Goal: Task Accomplishment & Management: Manage account settings

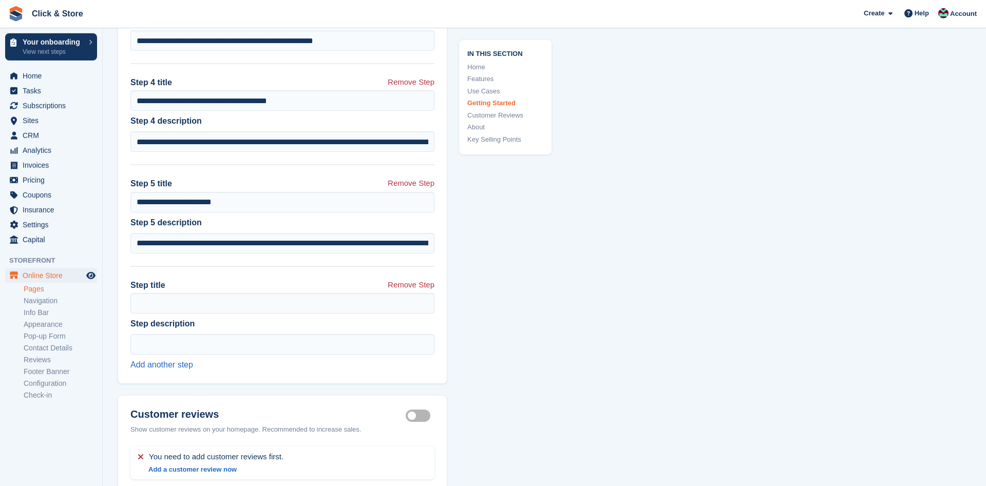
scroll to position [3981, 0]
click at [415, 282] on link "Remove Step" at bounding box center [411, 286] width 47 height 14
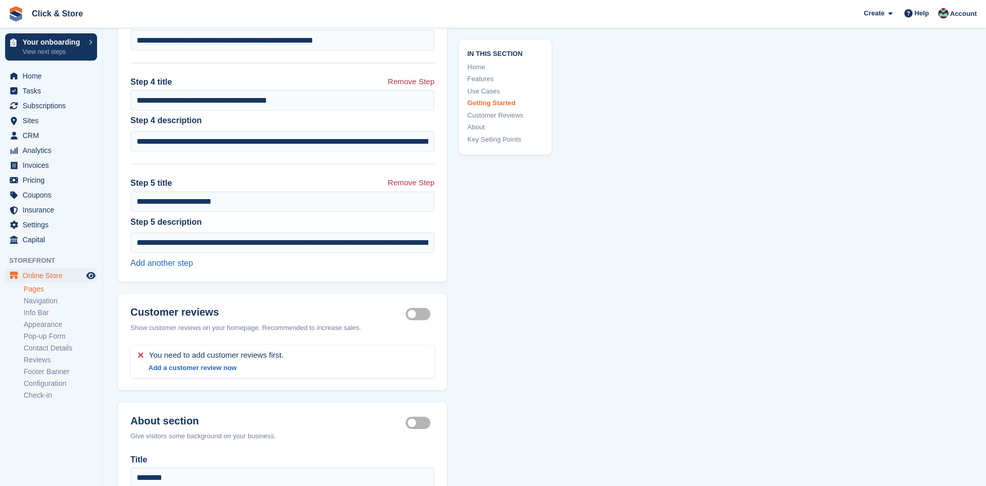
scroll to position [5114, 0]
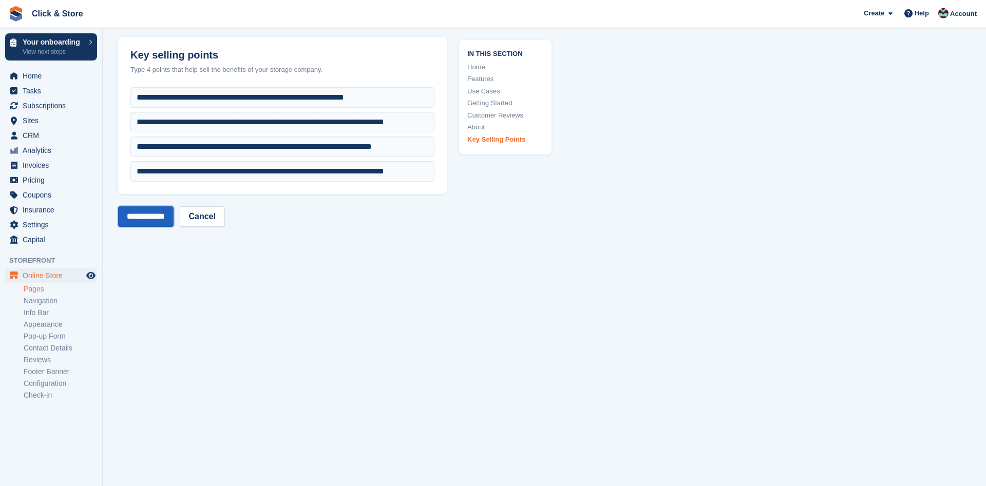
click at [167, 206] on input "**********" at bounding box center [145, 216] width 55 height 21
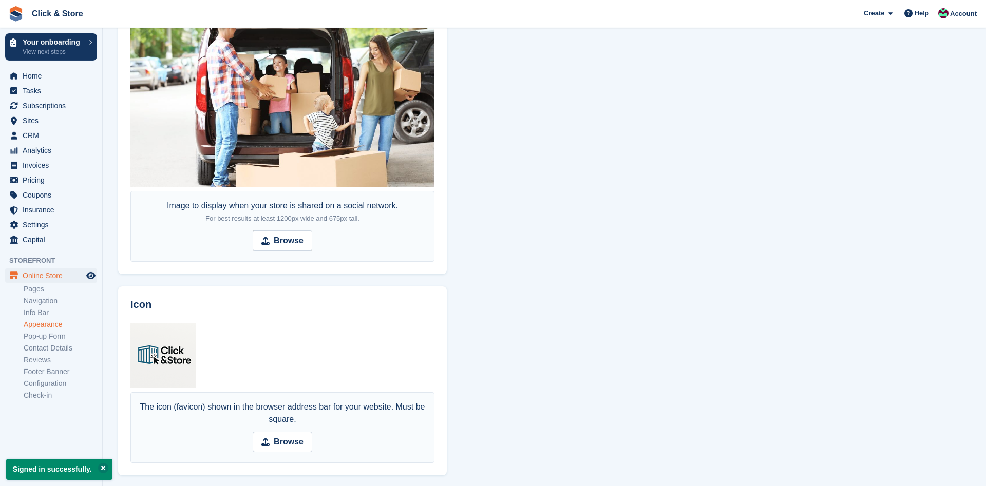
scroll to position [656, 0]
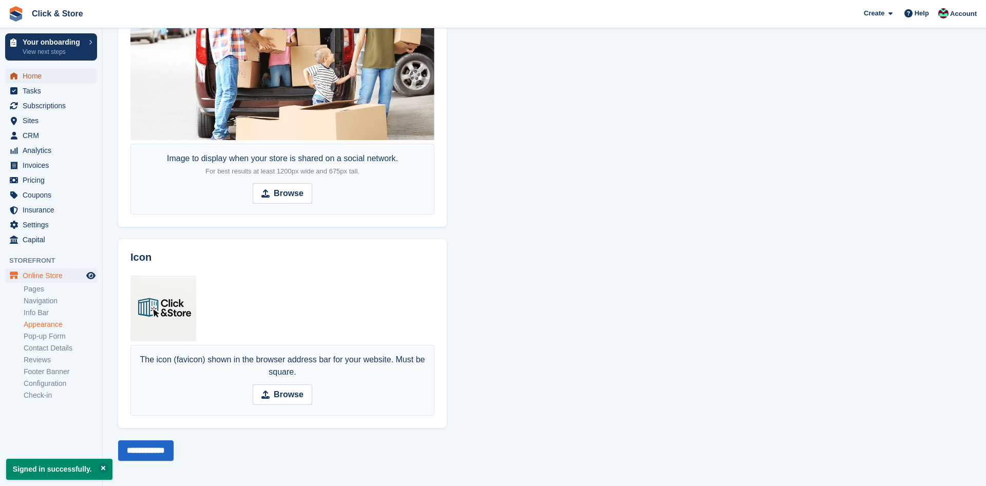
click at [51, 75] on span "Home" at bounding box center [54, 76] width 62 height 14
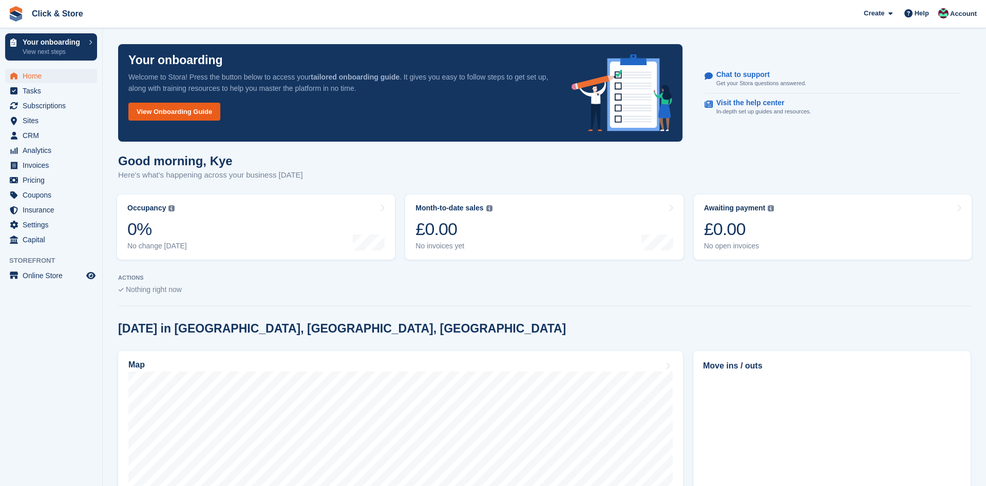
click at [194, 108] on link "View Onboarding Guide" at bounding box center [174, 112] width 92 height 18
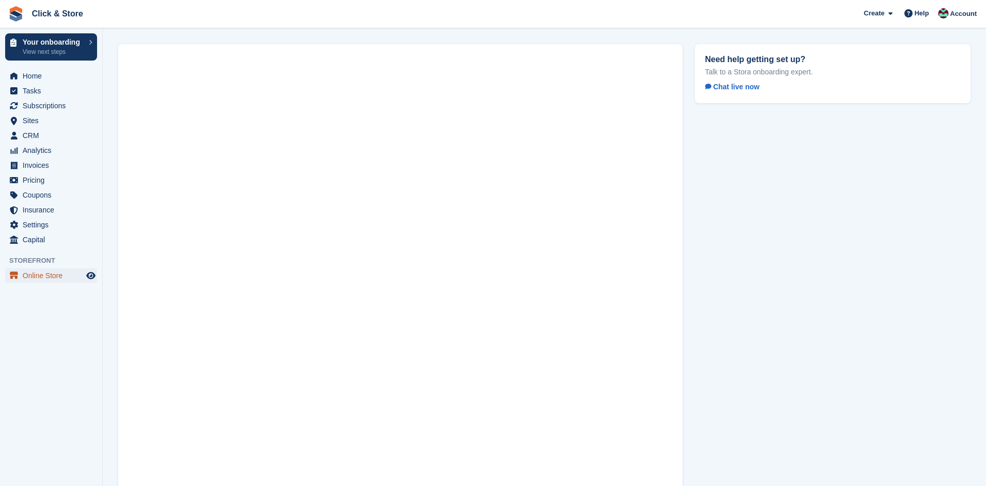
click at [46, 274] on span "Online Store" at bounding box center [54, 276] width 62 height 14
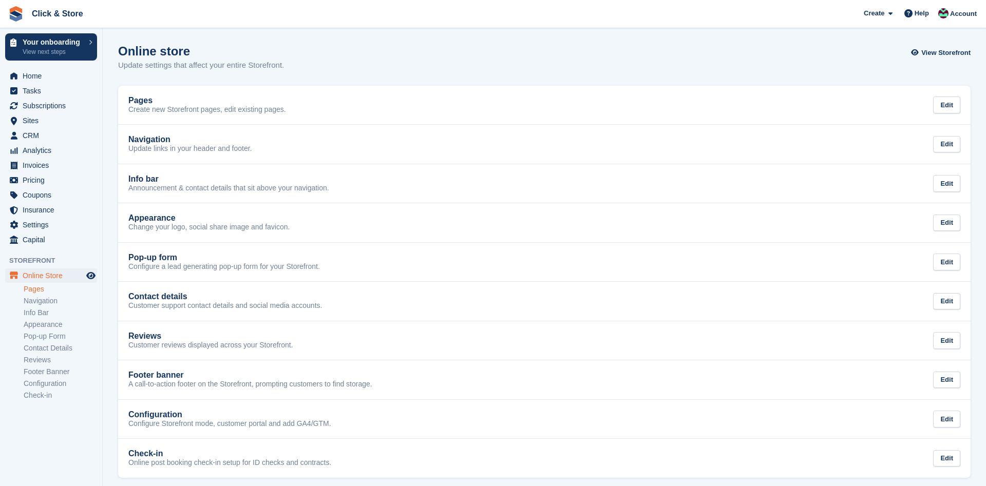
click at [51, 294] on link "Pages" at bounding box center [60, 289] width 73 height 10
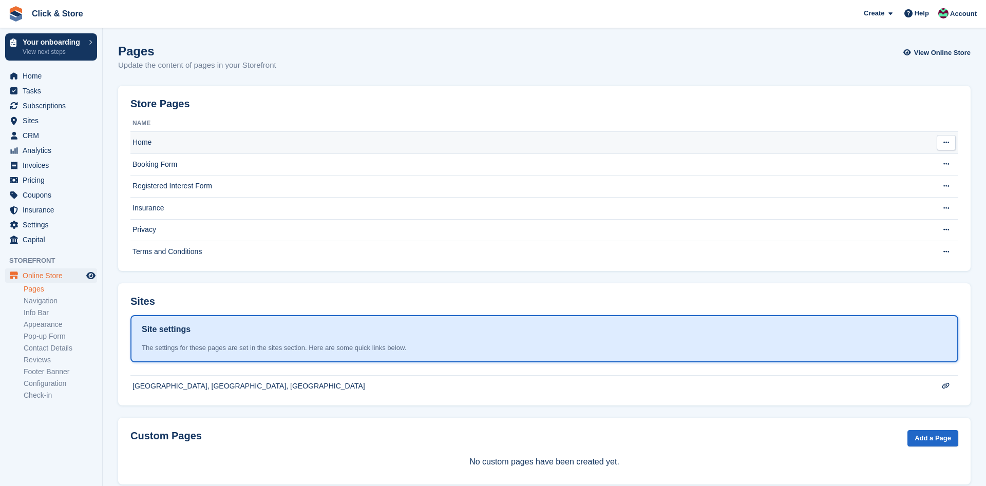
click at [167, 142] on td "Home" at bounding box center [523, 143] width 786 height 22
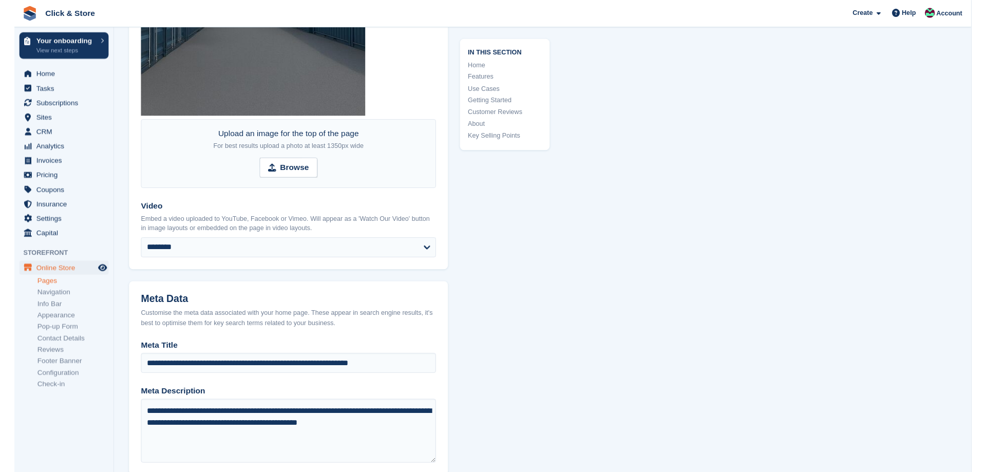
scroll to position [468, 0]
